Goal: Task Accomplishment & Management: Use online tool/utility

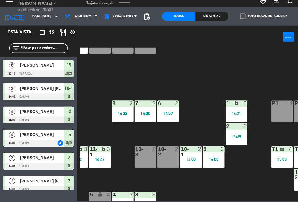
scroll to position [26, 124]
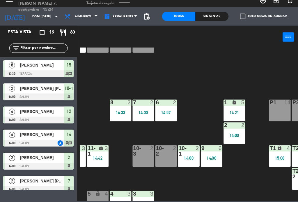
click at [224, 105] on div "1 lock 5 14:21" at bounding box center [222, 115] width 20 height 20
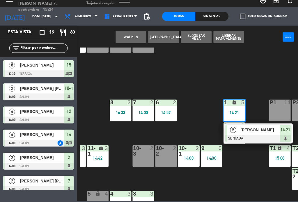
click at [240, 129] on div "[PERSON_NAME]" at bounding box center [246, 134] width 38 height 10
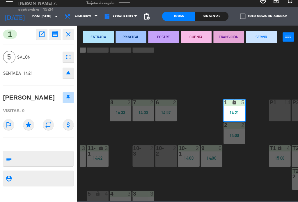
click at [254, 40] on button "SERVIR" at bounding box center [247, 46] width 29 height 12
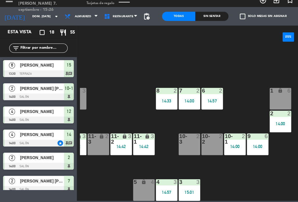
scroll to position [37, 80]
click at [205, 138] on div "10-2 2" at bounding box center [201, 147] width 20 height 20
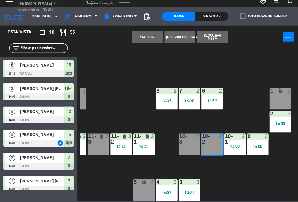
click at [179, 137] on div at bounding box center [180, 142] width 10 height 10
click at [148, 40] on button "WALK IN" at bounding box center [139, 46] width 29 height 12
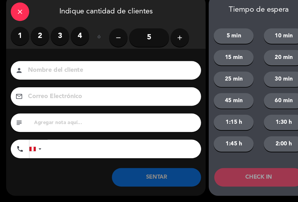
click at [77, 36] on label "4" at bounding box center [75, 44] width 17 height 17
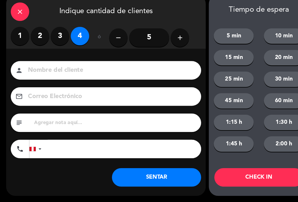
click at [132, 72] on input at bounding box center [104, 77] width 157 height 10
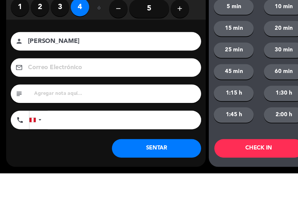
type input "[PERSON_NAME]"
click at [190, 36] on div "1 2 3 4 ó remove 5 add" at bounding box center [100, 46] width 180 height 20
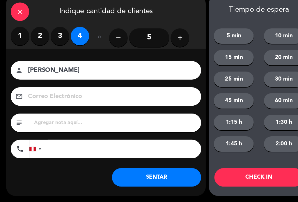
click at [166, 170] on button "SENTAR" at bounding box center [148, 178] width 84 height 17
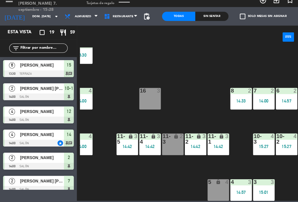
scroll to position [37, 10]
click at [148, 147] on div "14:42" at bounding box center [142, 149] width 20 height 4
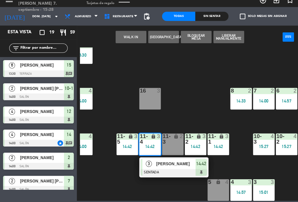
click at [120, 147] on div "14:42" at bounding box center [120, 149] width 20 height 4
click at [168, 170] on div at bounding box center [164, 173] width 63 height 6
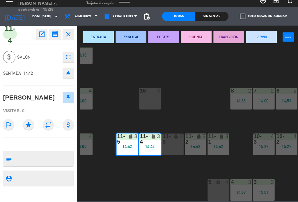
click at [246, 40] on button "SERVIR" at bounding box center [247, 46] width 29 height 12
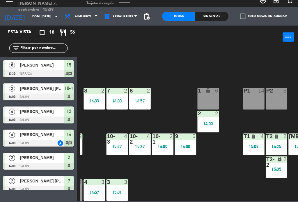
scroll to position [37, 148]
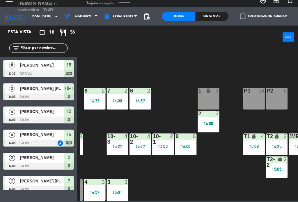
click at [197, 115] on div "2 2" at bounding box center [197, 118] width 20 height 6
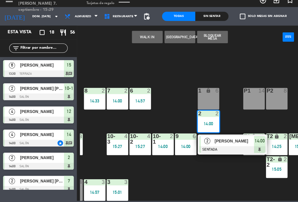
click at [214, 141] on span "[PERSON_NAME]" at bounding box center [221, 144] width 37 height 6
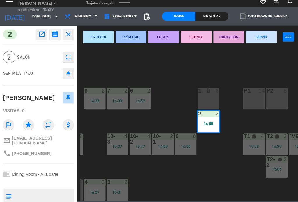
click at [246, 40] on button "SERVIR" at bounding box center [247, 46] width 29 height 12
